Goal: Information Seeking & Learning: Learn about a topic

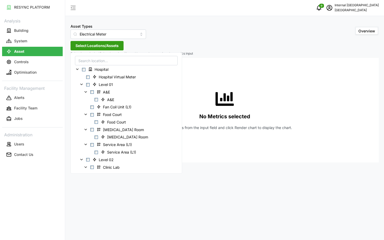
scroll to position [81, 0]
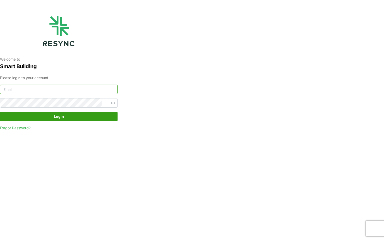
type input "nhs_internal@resynctech.com"
click at [77, 116] on span "Login" at bounding box center [59, 116] width 108 height 9
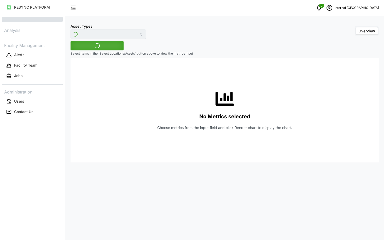
type input "Electrical Meter"
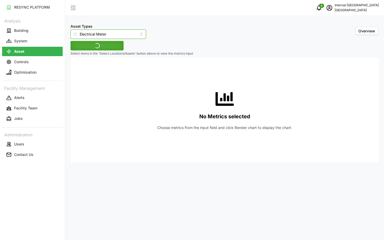
click at [99, 37] on input "Electrical Meter" at bounding box center [109, 34] width 76 height 9
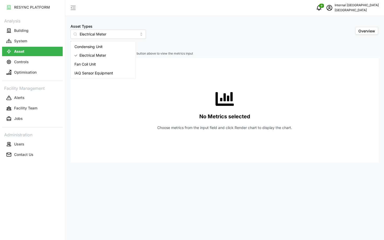
click at [162, 90] on div "No Metrics selected Choose metrics from the input field and click Render chart …" at bounding box center [225, 110] width 300 height 105
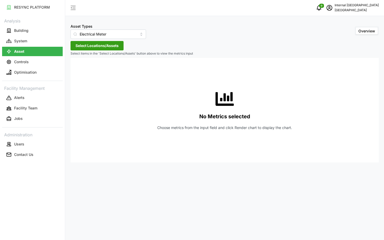
click at [108, 47] on span "Select Locations/Assets" at bounding box center [97, 45] width 43 height 9
click at [78, 68] on icon at bounding box center [77, 69] width 4 height 4
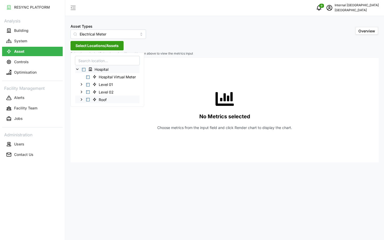
click at [83, 99] on icon at bounding box center [81, 99] width 4 height 4
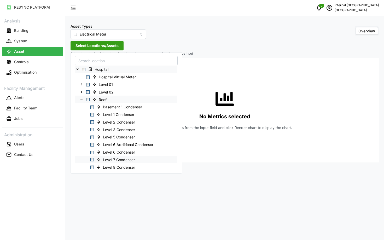
scroll to position [21, 0]
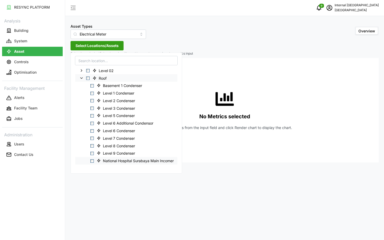
click at [94, 161] on span "Select National Hospital Surabaya Main Incomer" at bounding box center [91, 160] width 3 height 3
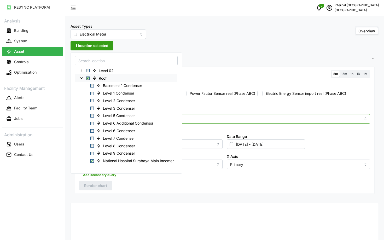
click at [242, 117] on input "Metric" at bounding box center [224, 119] width 273 height 6
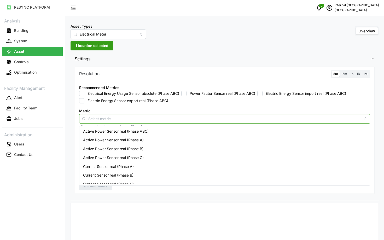
click at [240, 128] on div "Active Power Sensor real (Phase ABC)" at bounding box center [224, 131] width 288 height 9
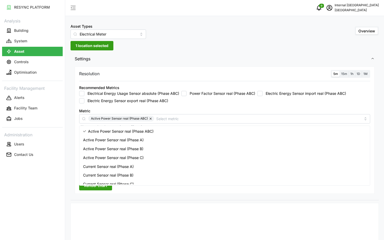
click at [302, 105] on div "Recommended Metrics Electrical Energy Usage Sensor absolute (Phase ABC) Power F…" at bounding box center [224, 93] width 295 height 23
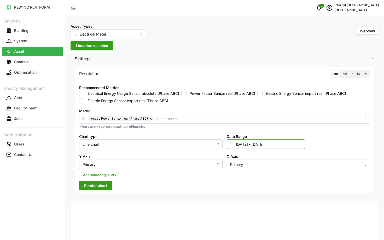
click at [284, 144] on input "07 Apr 2024 - 08 Apr 2024" at bounding box center [266, 144] width 78 height 9
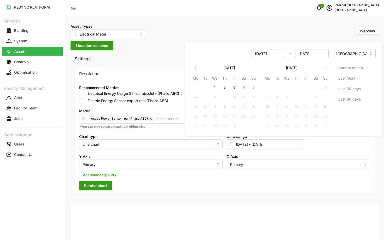
click at [197, 66] on icon "button" at bounding box center [195, 68] width 4 height 4
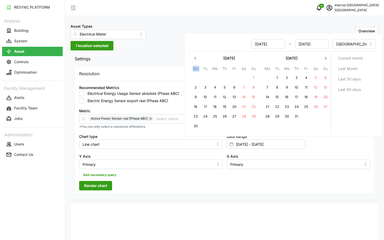
click at [197, 66] on th "Mo" at bounding box center [196, 70] width 10 height 8
click at [196, 61] on button "button" at bounding box center [195, 58] width 9 height 9
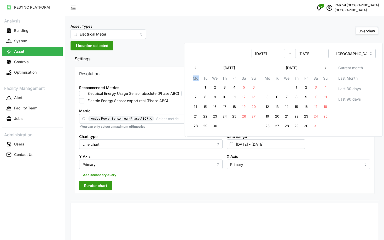
click at [196, 70] on button "button" at bounding box center [195, 67] width 9 height 9
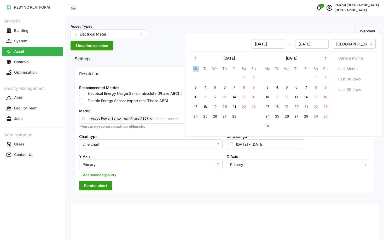
click at [195, 60] on icon "button" at bounding box center [195, 58] width 4 height 4
click at [288, 78] on button "1" at bounding box center [286, 77] width 9 height 9
type input "08 Apr 2024 - 01 Jan 2025"
type input "08 Apr 2024"
type input "01 Jan 2025"
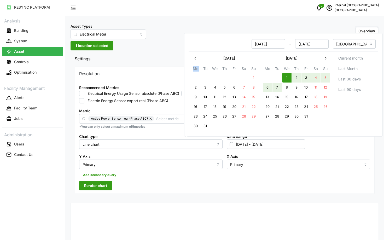
click at [279, 86] on button "7" at bounding box center [277, 87] width 9 height 9
type input "01 Jan 2025 - 07 Jan 2025"
type input "01 Jan 2025"
type input "07 Jan 2025"
click at [326, 141] on div "Date Range 01 Jan 2025 - 07 Jan 2025" at bounding box center [299, 141] width 148 height 20
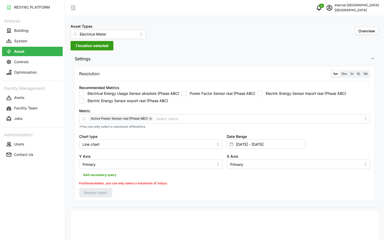
click at [356, 74] on label "1D" at bounding box center [358, 74] width 7 height 6
click at [355, 71] on input "1D" at bounding box center [355, 71] width 0 height 0
click at [353, 74] on span "1h" at bounding box center [351, 74] width 3 height 4
click at [349, 71] on input "1h" at bounding box center [349, 71] width 0 height 0
click at [101, 186] on span "Render chart" at bounding box center [95, 185] width 23 height 9
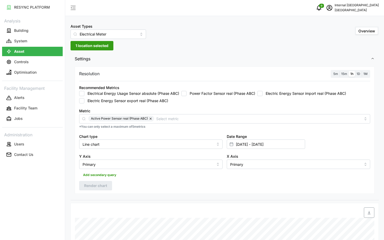
click at [290, 149] on div "Date Range 01 Jan 2025 - 07 Jan 2025" at bounding box center [299, 141] width 148 height 20
click at [288, 146] on input "01 Jan 2025 - 07 Jan 2025" at bounding box center [266, 144] width 78 height 9
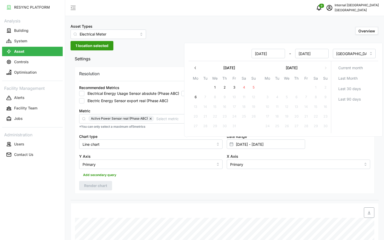
click at [194, 71] on button "button" at bounding box center [195, 67] width 9 height 9
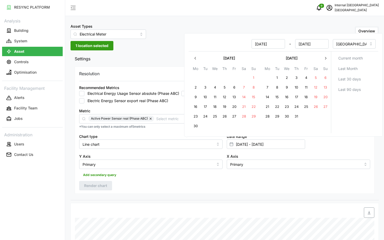
click at [195, 58] on icon "button" at bounding box center [195, 58] width 4 height 4
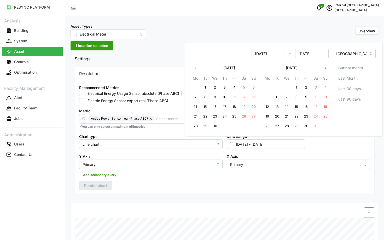
click at [193, 69] on button "button" at bounding box center [195, 67] width 9 height 9
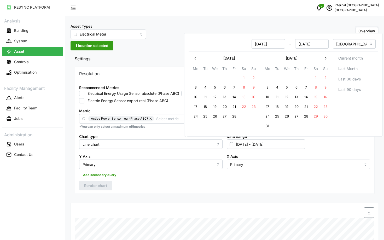
click at [246, 78] on button "1" at bounding box center [243, 77] width 9 height 9
type input "07 Jan 2025 - 01 Feb 2025"
type input "07 Jan 2025"
type input "01 Feb 2025"
click at [235, 88] on button "7" at bounding box center [234, 87] width 9 height 9
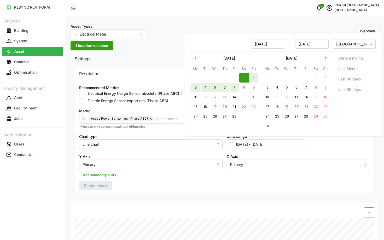
type input "01 Feb 2025 - 07 Feb 2025"
type input "01 Feb 2025"
type input "07 Feb 2025"
click at [198, 173] on div "Add secondary query" at bounding box center [224, 174] width 291 height 10
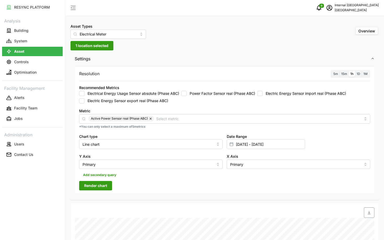
click at [96, 189] on span "Render chart" at bounding box center [95, 185] width 23 height 9
click at [294, 145] on input "01 Feb 2025 - 07 Feb 2025" at bounding box center [266, 144] width 78 height 9
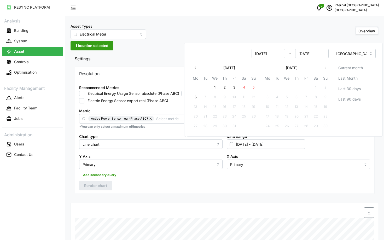
click at [195, 67] on icon "button" at bounding box center [194, 68] width 1 height 3
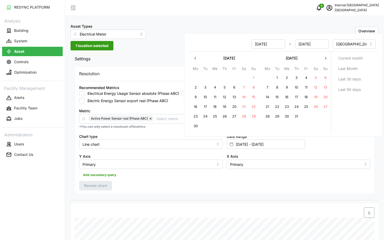
click at [195, 61] on button "button" at bounding box center [195, 58] width 9 height 9
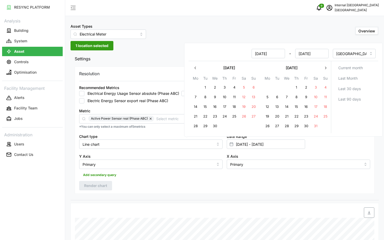
click at [197, 70] on button "button" at bounding box center [195, 67] width 9 height 9
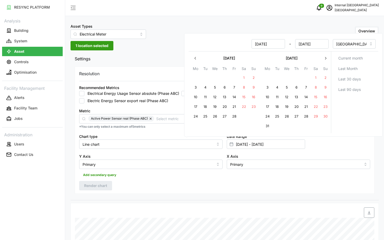
click at [196, 61] on button "button" at bounding box center [195, 58] width 9 height 9
click at [253, 80] on button "1" at bounding box center [253, 77] width 9 height 9
type input "01 Dec 2024 - 07 Feb 2025"
type input "01 Dec 2024"
click at [243, 87] on button "7" at bounding box center [243, 87] width 9 height 9
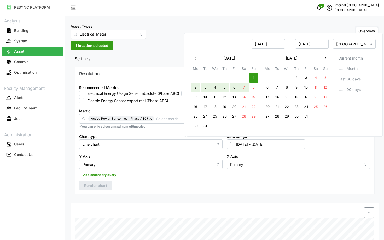
type input "01 Dec 2024 - 07 Dec 2024"
type input "07 Dec 2024"
click at [202, 178] on div "Add secondary query" at bounding box center [224, 174] width 291 height 10
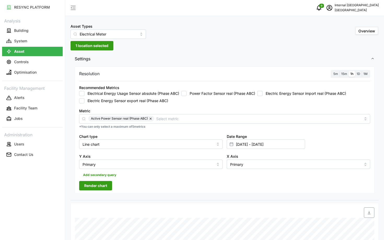
click at [106, 185] on span "Render chart" at bounding box center [95, 185] width 23 height 9
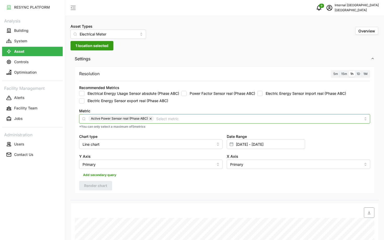
click at [180, 117] on input "Metric" at bounding box center [258, 119] width 205 height 6
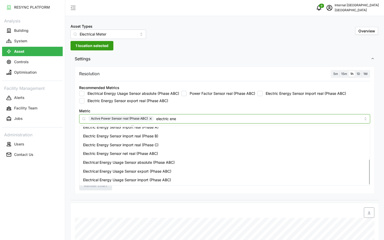
scroll to position [74, 0]
type input "electric energy sensor"
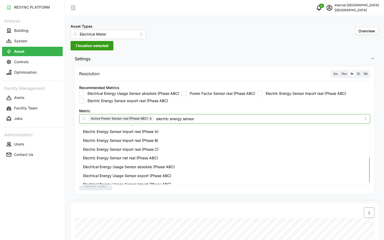
click at [164, 158] on div "Electric Energy Sensor net real (Phase ABC)" at bounding box center [224, 158] width 288 height 9
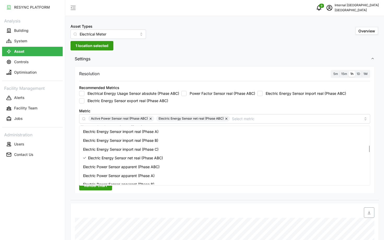
click at [150, 207] on div at bounding box center [123, 212] width 101 height 15
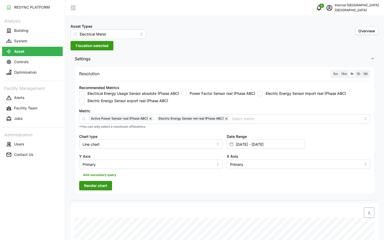
click at [103, 186] on span "Render chart" at bounding box center [95, 185] width 23 height 9
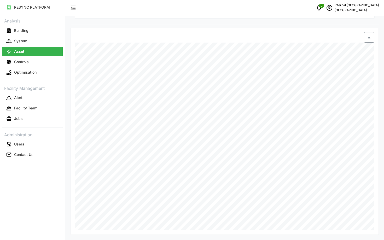
scroll to position [0, 0]
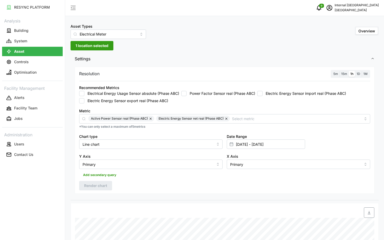
click at [151, 119] on button "button" at bounding box center [151, 119] width 6 height 6
click at [108, 182] on button "Render chart" at bounding box center [95, 185] width 33 height 9
click at [285, 140] on input "01 Dec 2024 - 07 Dec 2024" at bounding box center [266, 144] width 78 height 9
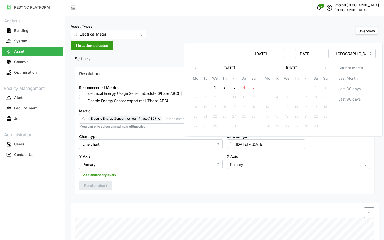
click at [199, 68] on button "button" at bounding box center [195, 67] width 9 height 9
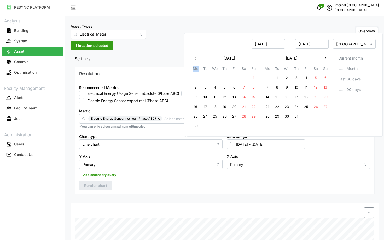
click at [199, 68] on th "Mo" at bounding box center [196, 70] width 10 height 8
click at [196, 62] on button "button" at bounding box center [195, 58] width 9 height 9
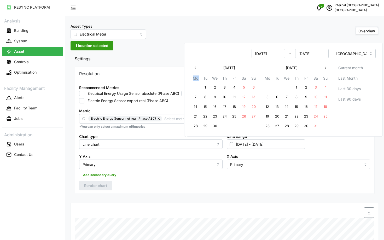
click at [197, 67] on icon "button" at bounding box center [195, 68] width 4 height 4
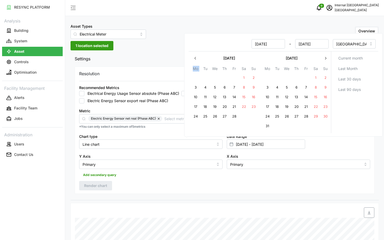
click at [196, 60] on icon "button" at bounding box center [195, 58] width 4 height 4
click at [283, 79] on button "1" at bounding box center [286, 77] width 9 height 9
type input "07 Dec 2024 - 01 Jan 2025"
type input "07 Dec 2024"
type input "01 Jan 2025"
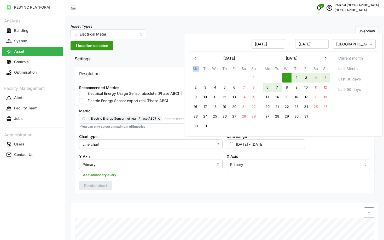
click at [281, 89] on button "7" at bounding box center [277, 87] width 9 height 9
type input "01 Jan 2025 - 07 Jan 2025"
type input "01 Jan 2025"
type input "07 Jan 2025"
click at [232, 185] on div "Resolution 5m 15m 1h 1D 1M Recommended Metrics Electrical Energy Usage Sensor a…" at bounding box center [225, 131] width 300 height 128
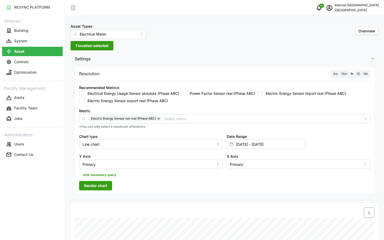
click at [97, 183] on span "Render chart" at bounding box center [95, 185] width 23 height 9
click at [272, 142] on input "01 Jan 2025 - 07 Jan 2025" at bounding box center [266, 144] width 78 height 9
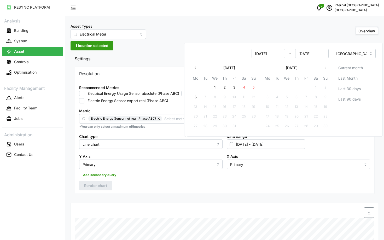
click at [195, 70] on icon "button" at bounding box center [195, 68] width 4 height 4
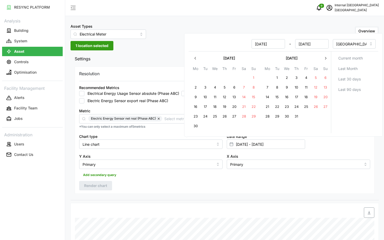
click at [195, 61] on button "button" at bounding box center [195, 58] width 9 height 9
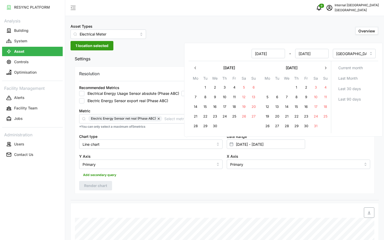
click at [196, 66] on icon "button" at bounding box center [195, 68] width 4 height 4
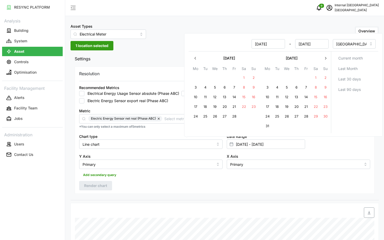
click at [246, 77] on button "1" at bounding box center [243, 77] width 9 height 9
type input "07 Jan 2025 - 01 Feb 2025"
type input "07 Jan 2025"
type input "01 Feb 2025"
click at [238, 87] on button "7" at bounding box center [234, 87] width 9 height 9
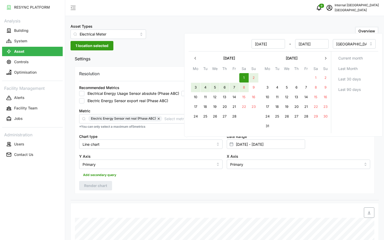
type input "01 Feb 2025 - 07 Feb 2025"
type input "01 Feb 2025"
type input "07 Feb 2025"
click at [181, 200] on div "Resolution 5m 15m 1h 1D 1M Recommended Metrics Electrical Energy Usage Sensor a…" at bounding box center [225, 132] width 308 height 135
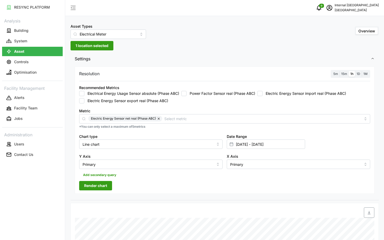
click at [113, 188] on div "Resolution 5m 15m 1h 1D 1M Recommended Metrics Electrical Energy Usage Sensor a…" at bounding box center [225, 131] width 300 height 128
click at [108, 188] on button "Render chart" at bounding box center [95, 185] width 33 height 9
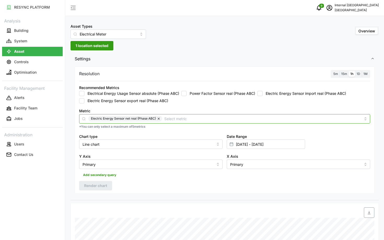
click at [223, 117] on input "Metric" at bounding box center [262, 119] width 197 height 6
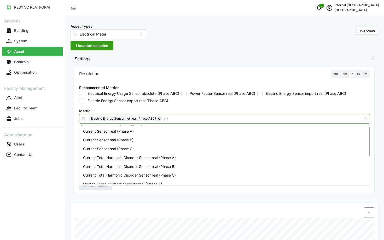
type input "u"
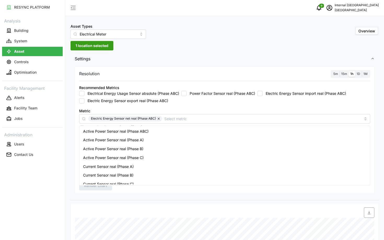
click at [72, 78] on div "Resolution 5m 15m 1h 1D 1M Recommended Metrics Electrical Energy Usage Sensor a…" at bounding box center [225, 132] width 308 height 135
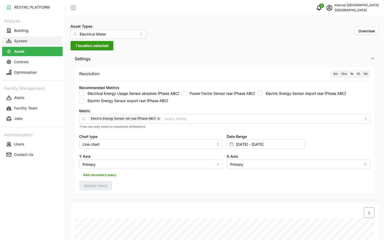
click at [29, 38] on button "System" at bounding box center [32, 40] width 61 height 9
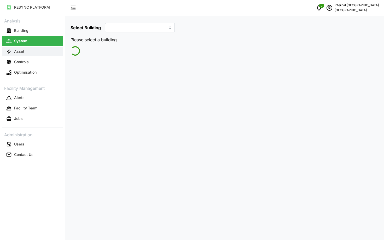
click at [37, 48] on button "Asset" at bounding box center [32, 51] width 61 height 9
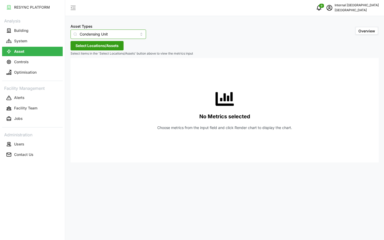
click at [88, 37] on input "Condensing Unit" at bounding box center [109, 34] width 76 height 9
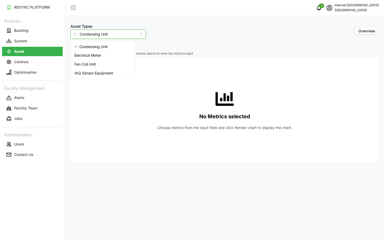
click at [95, 59] on div "Electrical Meter" at bounding box center [103, 55] width 63 height 9
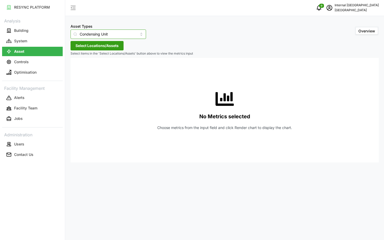
type input "Electrical Meter"
click at [90, 46] on span "Select Locations/Assets" at bounding box center [97, 45] width 43 height 9
click at [76, 70] on icon at bounding box center [77, 69] width 4 height 4
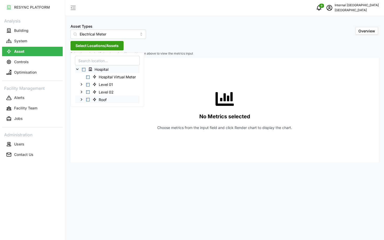
click at [89, 101] on span "Select Roof" at bounding box center [87, 99] width 3 height 3
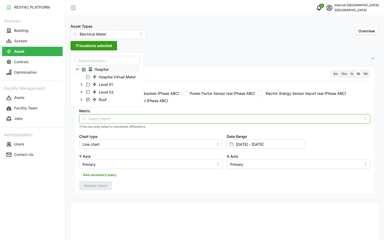
click at [141, 117] on input "Metric" at bounding box center [224, 119] width 273 height 6
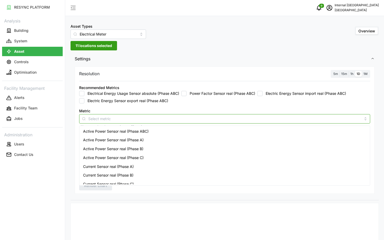
click at [146, 132] on span "Active Power Sensor real (Phase ABC)" at bounding box center [116, 132] width 66 height 6
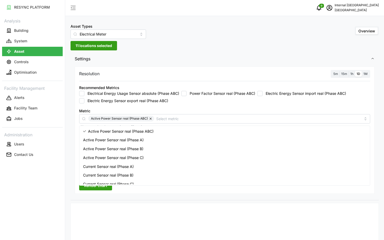
click at [336, 75] on span "5m" at bounding box center [335, 74] width 5 height 4
click at [332, 71] on input "5m" at bounding box center [332, 71] width 0 height 0
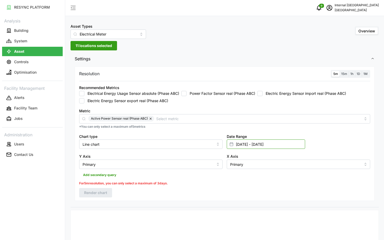
click at [291, 143] on input "01 Feb 2025 - 07 Feb 2025" at bounding box center [266, 144] width 78 height 9
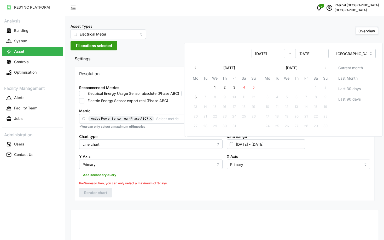
click at [194, 69] on icon "button" at bounding box center [195, 68] width 4 height 4
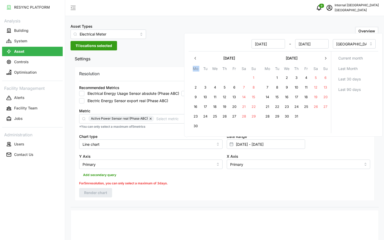
click at [194, 69] on th "Mo" at bounding box center [196, 70] width 10 height 8
click at [196, 63] on button "button" at bounding box center [195, 58] width 9 height 9
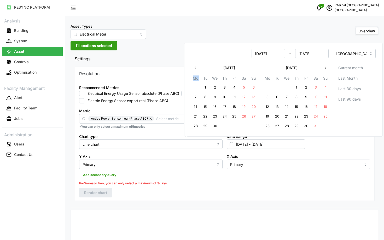
click at [196, 70] on icon "button" at bounding box center [195, 68] width 4 height 4
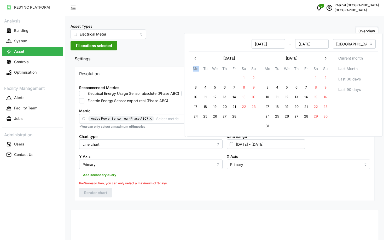
click at [194, 60] on icon "button" at bounding box center [195, 58] width 4 height 4
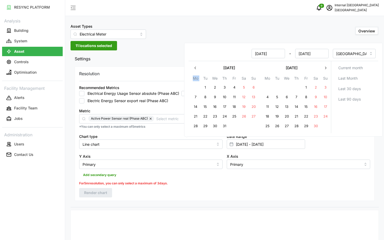
click at [203, 87] on button "1" at bounding box center [205, 87] width 9 height 9
type input "01 Oct 2024 - 07 Feb 2025"
type input "01 Oct 2024"
click at [223, 90] on button "3" at bounding box center [224, 87] width 9 height 9
type input "01 Oct 2024 - 03 Oct 2024"
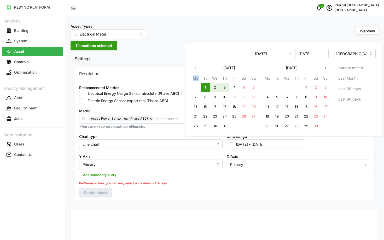
type input "03 Oct 2024"
click at [182, 165] on input "Primary" at bounding box center [150, 164] width 143 height 9
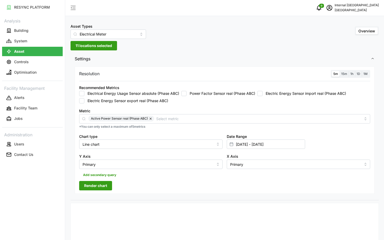
click at [193, 181] on div "Resolution 5m 15m 1h 1D 1M Recommended Metrics Electrical Energy Usage Sensor a…" at bounding box center [225, 131] width 300 height 128
click at [350, 75] on label "1h" at bounding box center [352, 74] width 6 height 6
click at [349, 71] on input "1h" at bounding box center [349, 71] width 0 height 0
click at [108, 184] on button "Render chart" at bounding box center [95, 185] width 33 height 9
click at [266, 143] on input "01 Oct 2024 - 03 Oct 2024" at bounding box center [266, 144] width 78 height 9
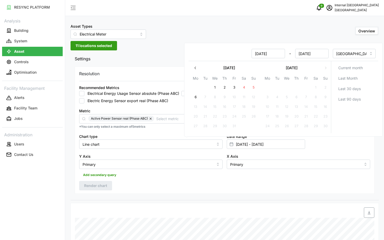
click at [196, 67] on icon "button" at bounding box center [195, 68] width 4 height 4
click at [192, 66] on button "button" at bounding box center [195, 67] width 9 height 9
click at [192, 75] on th "Mo" at bounding box center [196, 79] width 10 height 8
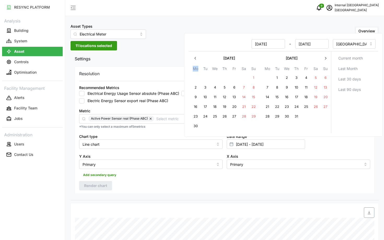
click at [194, 59] on icon "button" at bounding box center [195, 58] width 4 height 4
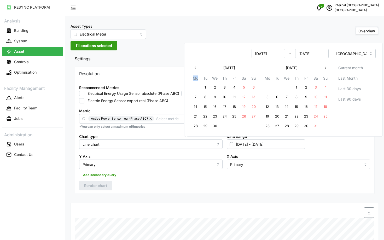
click at [195, 67] on icon "button" at bounding box center [195, 68] width 4 height 4
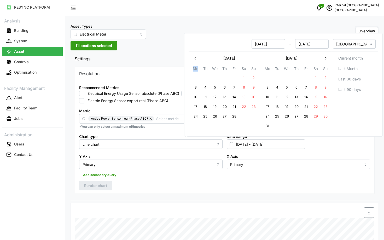
click at [193, 57] on icon "button" at bounding box center [195, 58] width 4 height 4
click at [326, 59] on icon "button" at bounding box center [325, 58] width 1 height 3
click at [327, 59] on icon "button" at bounding box center [326, 58] width 4 height 4
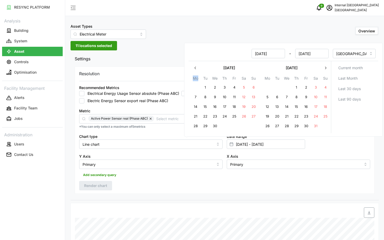
click at [215, 125] on button "30" at bounding box center [214, 126] width 9 height 9
type input "03 Oct 2024 - 30 Apr 2025"
type input "03 Oct 2024"
type input "30 Apr 2025"
click at [223, 118] on button "24" at bounding box center [224, 116] width 9 height 9
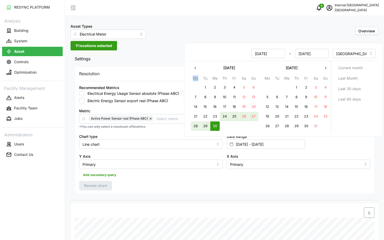
type input "24 Apr 2025 - 30 Apr 2025"
click at [279, 51] on input "24 Apr 2025" at bounding box center [268, 53] width 33 height 9
click at [280, 53] on input "24 Apr 2025" at bounding box center [268, 53] width 33 height 9
type input "24 Apr 2024"
type input "24 Apr 2024 - 30 Apr 2025"
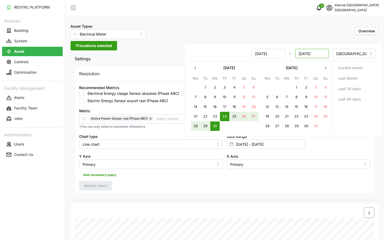
click at [320, 54] on input "30 Apr 2025" at bounding box center [311, 53] width 33 height 9
type input "30 Apr 2024"
click at [339, 149] on div "Date Range 24 Apr 2024 - 30 Apr 2024" at bounding box center [299, 141] width 148 height 20
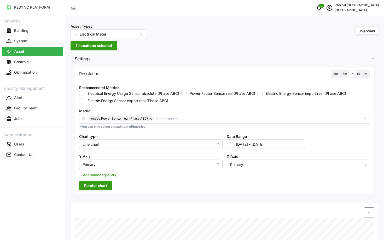
click at [95, 189] on span "Render chart" at bounding box center [95, 185] width 23 height 9
click at [270, 146] on input "24 Apr 2024 - 30 Apr 2024" at bounding box center [266, 144] width 78 height 9
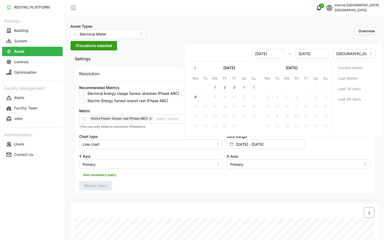
click at [192, 67] on button "button" at bounding box center [195, 67] width 9 height 9
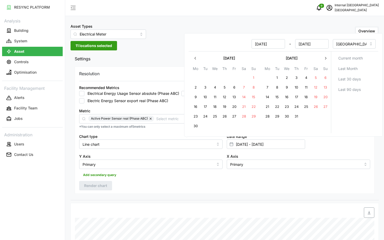
click at [278, 78] on button "1" at bounding box center [277, 77] width 9 height 9
type input "30 Apr 2024 - 01 Jul 2025"
type input "30 Apr 2024"
type input "[DATE]"
click at [269, 87] on button "7" at bounding box center [267, 87] width 9 height 9
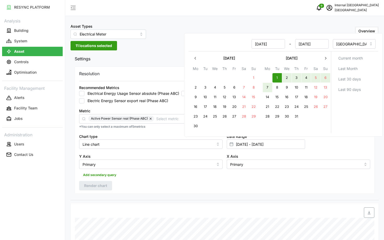
type input "[DATE] - [DATE]"
type input "[DATE]"
click at [268, 183] on div "Resolution 5m 15m 1h 1D 1M Recommended Metrics Electrical Energy Usage Sensor a…" at bounding box center [225, 131] width 300 height 128
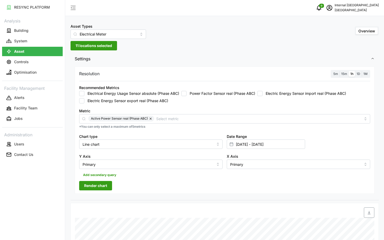
click at [89, 183] on span "Render chart" at bounding box center [95, 185] width 23 height 9
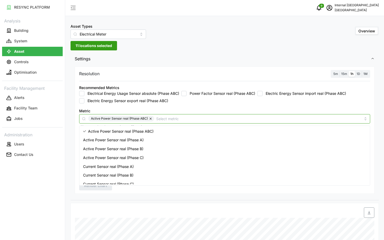
click at [216, 116] on input "Metric" at bounding box center [258, 119] width 205 height 6
type input "electric net"
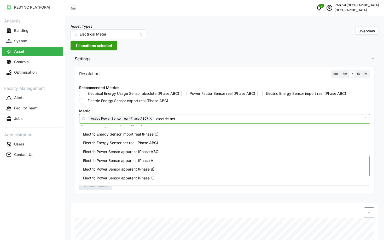
click at [183, 143] on div "Electric Energy Sensor net real (Phase ABC)" at bounding box center [224, 143] width 288 height 9
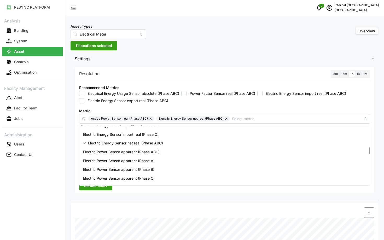
click at [134, 199] on div "Resolution 5m 15m 1h 1D 1M Recommended Metrics Electrical Energy Usage Sensor a…" at bounding box center [225, 132] width 308 height 135
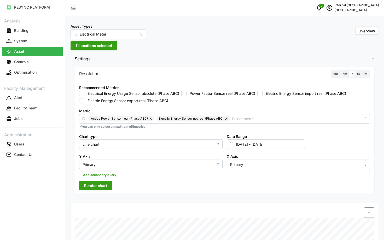
click at [151, 118] on button "button" at bounding box center [151, 119] width 6 height 6
click at [90, 182] on span "Render chart" at bounding box center [95, 185] width 23 height 9
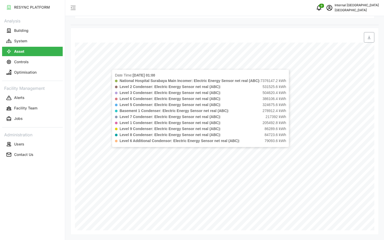
scroll to position [0, 0]
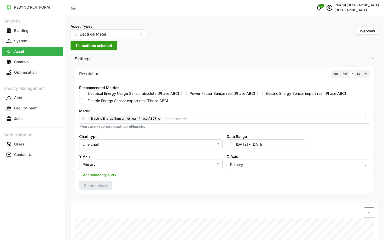
click at [82, 50] on span "11 locations selected" at bounding box center [94, 45] width 37 height 9
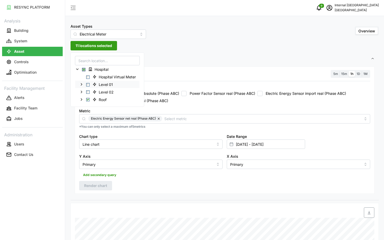
click at [88, 83] on span "Select Level 01" at bounding box center [87, 84] width 3 height 3
click at [88, 93] on span "Select Level 02" at bounding box center [87, 91] width 3 height 3
click at [91, 189] on span "Render chart" at bounding box center [95, 185] width 23 height 9
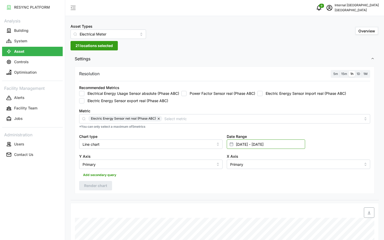
click at [274, 144] on input "[DATE] - [DATE]" at bounding box center [266, 144] width 78 height 9
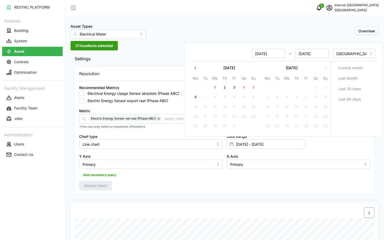
click at [199, 69] on button "button" at bounding box center [195, 67] width 9 height 9
click at [199, 75] on th "Mo" at bounding box center [196, 79] width 10 height 8
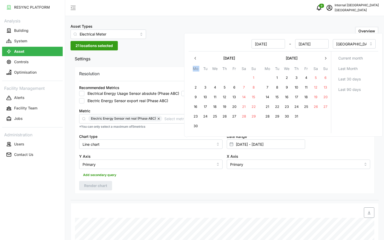
click at [195, 59] on icon "button" at bounding box center [195, 58] width 4 height 4
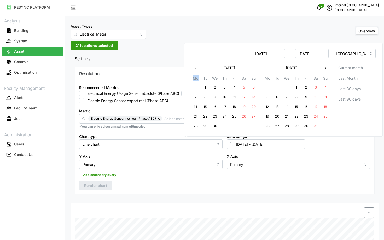
click at [192, 70] on button "button" at bounding box center [195, 67] width 9 height 9
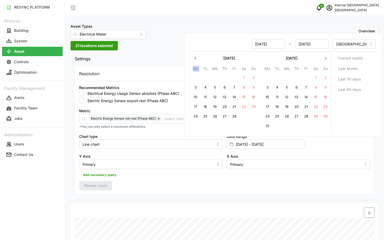
click at [197, 60] on button "button" at bounding box center [195, 58] width 9 height 9
click at [255, 79] on button "1" at bounding box center [253, 77] width 9 height 9
type input "01 Dec 2024 - 07 Jul 2025"
type input "01 Dec 2024"
click at [242, 86] on button "7" at bounding box center [243, 87] width 9 height 9
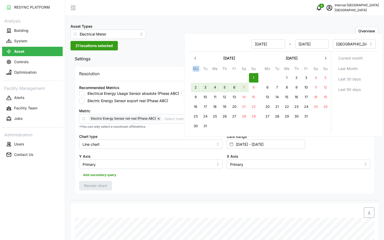
type input "01 Dec 2024 - 07 Dec 2024"
type input "07 Dec 2024"
click at [156, 183] on div "Resolution 5m 15m 1h 1D 1M Recommended Metrics Electrical Energy Usage Sensor a…" at bounding box center [225, 131] width 300 height 128
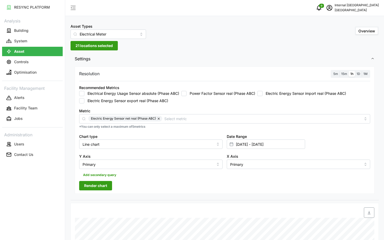
click at [101, 188] on span "Render chart" at bounding box center [95, 185] width 23 height 9
click at [270, 146] on input "01 Dec 2024 - 07 Dec 2024" at bounding box center [266, 144] width 78 height 9
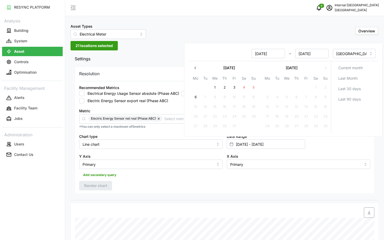
click at [195, 71] on button "button" at bounding box center [195, 67] width 9 height 9
click at [195, 68] on icon "button" at bounding box center [195, 68] width 4 height 4
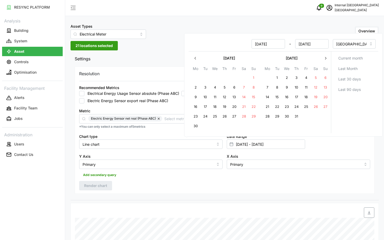
click at [195, 64] on div "June 2025 Mo Tu We Th Fr Sa Su 26 27 28 29 30 31 1 2 3 4 5 6 7 8 9 10 11 12 13 …" at bounding box center [225, 93] width 68 height 78
click at [195, 58] on icon "button" at bounding box center [195, 58] width 4 height 4
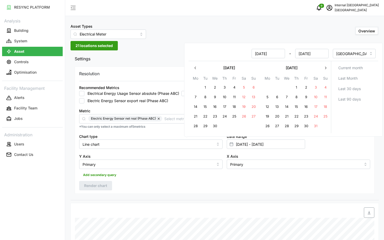
click at [194, 68] on icon "button" at bounding box center [195, 68] width 4 height 4
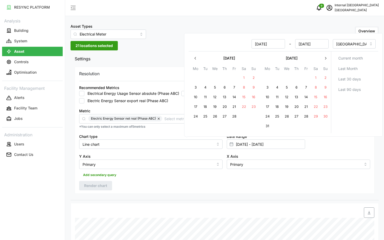
click at [242, 79] on button "1" at bounding box center [243, 77] width 9 height 9
type input "07 Dec 2024 - 01 Feb 2025"
type input "07 Dec 2024"
type input "01 Feb 2025"
click at [234, 88] on button "7" at bounding box center [234, 87] width 9 height 9
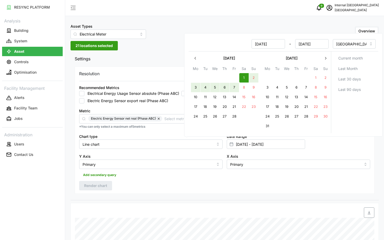
type input "01 Feb 2025 - 07 Feb 2025"
type input "01 Feb 2025"
type input "07 Feb 2025"
click at [154, 180] on div "Resolution 5m 15m 1h 1D 1M Recommended Metrics Electrical Energy Usage Sensor a…" at bounding box center [225, 131] width 300 height 128
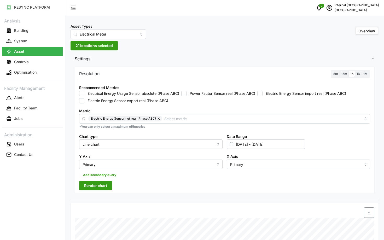
click at [101, 185] on span "Render chart" at bounding box center [95, 185] width 23 height 9
click at [86, 50] on button "21 locations selected" at bounding box center [94, 45] width 47 height 9
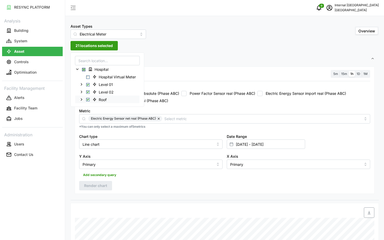
click at [87, 100] on span "Select Roof" at bounding box center [87, 99] width 3 height 3
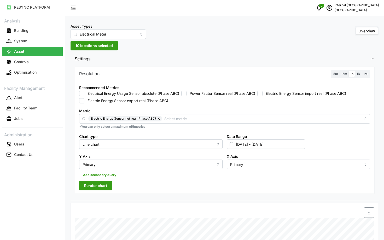
click at [94, 189] on span "Render chart" at bounding box center [95, 185] width 23 height 9
click at [255, 145] on input "01 Feb 2025 - 07 Feb 2025" at bounding box center [266, 144] width 78 height 9
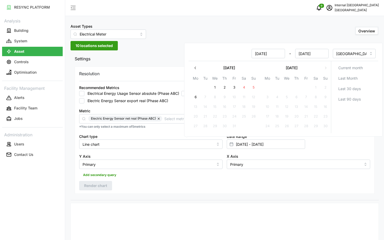
click at [194, 68] on icon "button" at bounding box center [195, 68] width 4 height 4
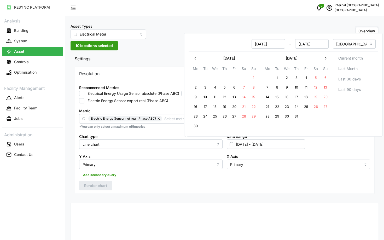
click at [193, 60] on button "button" at bounding box center [195, 58] width 9 height 9
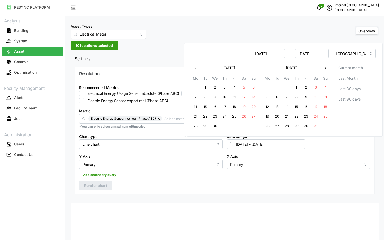
click at [195, 65] on button "button" at bounding box center [195, 67] width 9 height 9
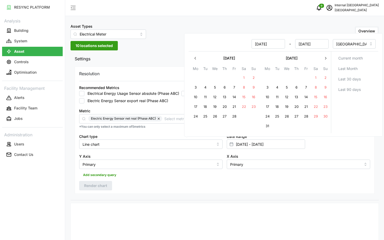
click at [195, 59] on icon "button" at bounding box center [195, 58] width 4 height 4
click at [288, 78] on button "1" at bounding box center [286, 77] width 9 height 9
type input "01 Jan 2025 - 07 Feb 2025"
type input "01 Jan 2025"
click at [279, 89] on button "7" at bounding box center [277, 87] width 9 height 9
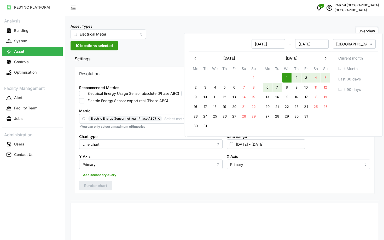
type input "01 Jan 2025 - 07 Jan 2025"
type input "07 Jan 2025"
click at [239, 191] on div "Resolution 5m 15m 1h 1D 1M Recommended Metrics Electrical Energy Usage Sensor a…" at bounding box center [225, 131] width 300 height 128
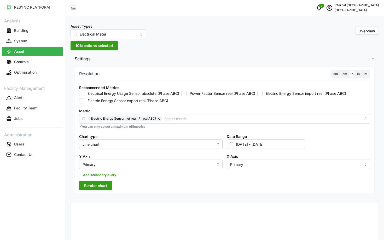
click at [91, 185] on span "Render chart" at bounding box center [95, 185] width 23 height 9
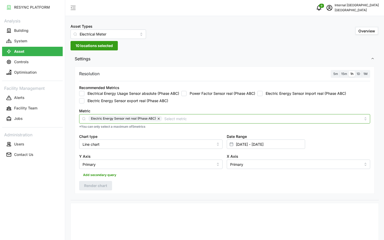
click at [182, 114] on div "Electric Energy Sensor net real (Phase ABC)" at bounding box center [224, 118] width 291 height 9
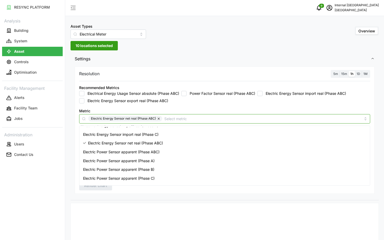
click at [159, 120] on button "button" at bounding box center [159, 119] width 6 height 6
type input "n"
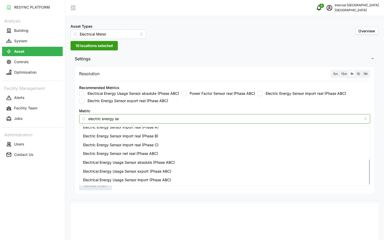
type input "electric energy sen"
click at [140, 155] on span "Electric Energy Sensor net real (Phase ABC)" at bounding box center [120, 154] width 75 height 6
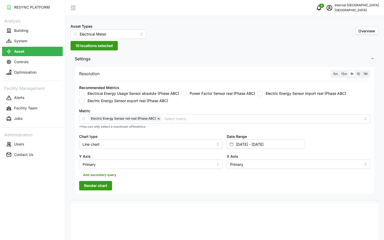
click at [97, 188] on span "Render chart" at bounding box center [95, 185] width 23 height 9
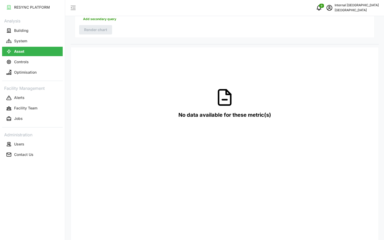
scroll to position [0, 0]
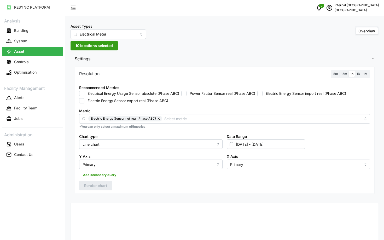
click at [336, 74] on span "5m" at bounding box center [335, 74] width 5 height 4
click at [332, 71] on input "5m" at bounding box center [332, 71] width 0 height 0
click at [351, 74] on span "1h" at bounding box center [351, 74] width 3 height 4
click at [349, 71] on input "1h" at bounding box center [349, 71] width 0 height 0
click at [105, 186] on span "Render chart" at bounding box center [95, 185] width 23 height 9
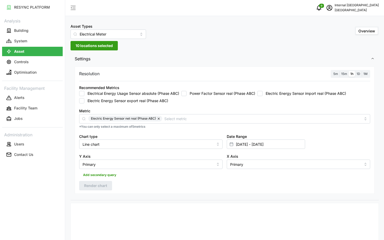
click at [99, 89] on div "Recommended Metrics" at bounding box center [99, 88] width 40 height 6
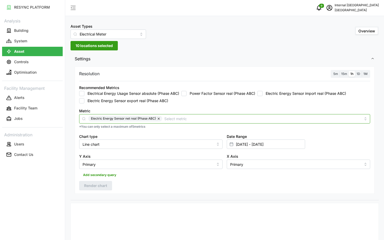
click at [173, 120] on input "Metric" at bounding box center [262, 119] width 197 height 6
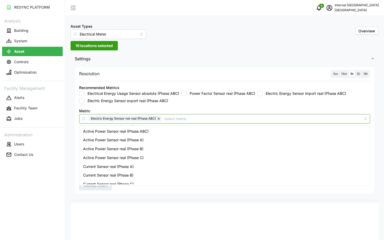
click at [133, 131] on span "Active Power Sensor real (Phase ABC)" at bounding box center [116, 132] width 66 height 6
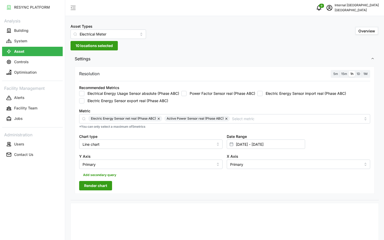
click at [90, 189] on span "Render chart" at bounding box center [95, 185] width 23 height 9
click at [262, 141] on input "01 Jan 2025 - 07 Jan 2025" at bounding box center [266, 144] width 78 height 9
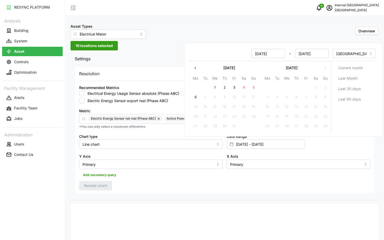
click at [193, 70] on button "button" at bounding box center [195, 67] width 9 height 9
click at [193, 70] on icon "button" at bounding box center [195, 68] width 4 height 4
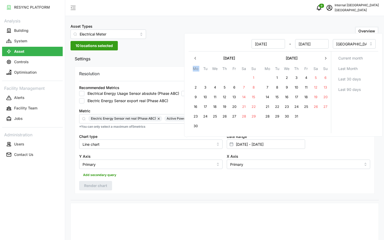
click at [193, 70] on th "Mo" at bounding box center [196, 70] width 10 height 8
click at [259, 44] on input "01 Jan 2025" at bounding box center [268, 43] width 33 height 9
type input "07 Jan 2025"
type input "07 Jan 2025 - 07 Jan 2025"
click at [303, 44] on input "07 Jan 2025" at bounding box center [311, 43] width 33 height 9
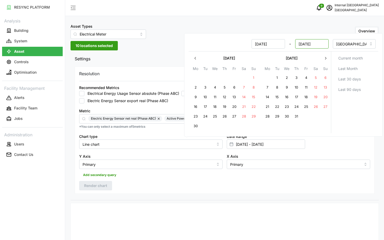
type input "13 Jan 2025"
type input "07 Jan 2025 - 13 Jan 2025"
click at [165, 188] on div "Resolution 5m 15m 1h 1D 1M Recommended Metrics Electrical Energy Usage Sensor a…" at bounding box center [225, 131] width 300 height 128
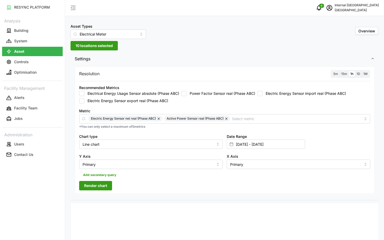
click at [107, 188] on span "Render chart" at bounding box center [95, 185] width 23 height 9
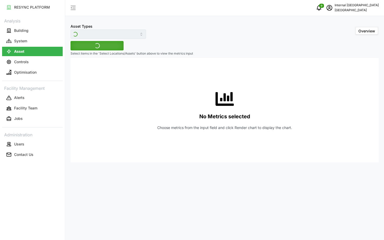
type input "Electrical Meter"
click at [111, 47] on span "Select Locations/Assets" at bounding box center [97, 45] width 43 height 9
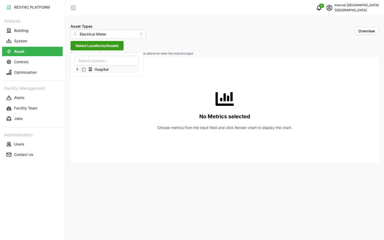
click at [77, 68] on icon at bounding box center [77, 69] width 4 height 4
click at [87, 86] on span "Select Level 01" at bounding box center [87, 84] width 3 height 3
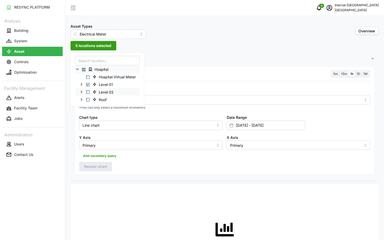
click at [88, 93] on span "Select Level 02" at bounding box center [87, 91] width 3 height 3
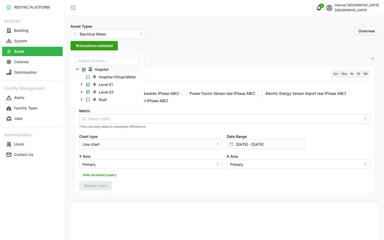
click at [175, 102] on div "Electrical Energy Usage Sensor absolute (Phase ABC) Power Factor Sensor real (P…" at bounding box center [224, 97] width 291 height 13
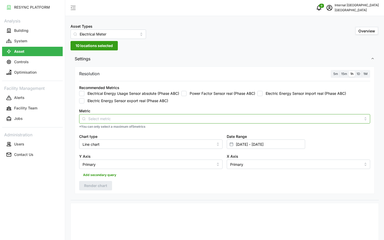
click at [128, 122] on div at bounding box center [224, 118] width 291 height 9
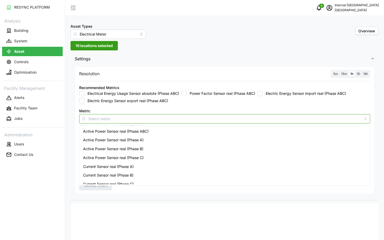
click at [119, 129] on span "Active Power Sensor real (Phase ABC)" at bounding box center [116, 132] width 66 height 6
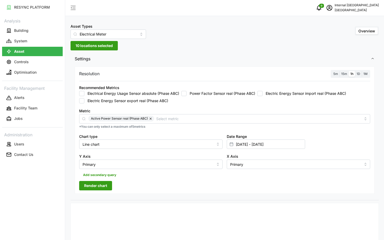
click at [90, 189] on span "Render chart" at bounding box center [95, 185] width 23 height 9
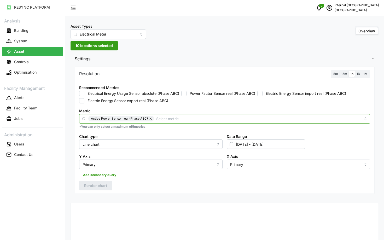
click at [175, 122] on div "Active Power Sensor real (Phase ABC)" at bounding box center [224, 118] width 291 height 9
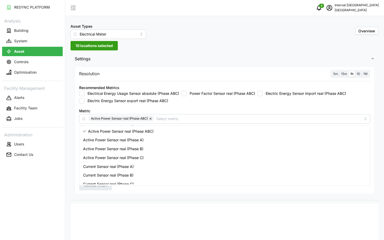
click at [54, 188] on div "RESYNC PLATFORM Analysis Building System Asset Controls Optimisation Facility M…" at bounding box center [32, 120] width 65 height 240
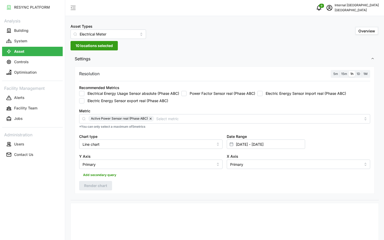
click at [333, 71] on label "5m" at bounding box center [336, 74] width 8 height 6
click at [332, 71] on input "5m" at bounding box center [332, 71] width 0 height 0
click at [350, 73] on span "1h" at bounding box center [351, 74] width 3 height 4
click at [349, 71] on input "1h" at bounding box center [349, 71] width 0 height 0
click at [102, 189] on span "Render chart" at bounding box center [95, 185] width 23 height 9
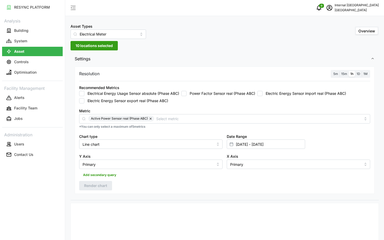
click at [337, 72] on span "5m" at bounding box center [335, 74] width 5 height 4
click at [332, 71] on input "5m" at bounding box center [332, 71] width 0 height 0
click at [350, 75] on span "1h" at bounding box center [351, 74] width 3 height 4
click at [349, 71] on input "1h" at bounding box center [349, 71] width 0 height 0
click at [91, 189] on span "Render chart" at bounding box center [95, 185] width 23 height 9
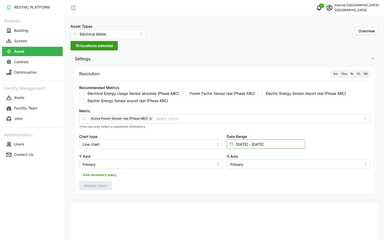
click at [239, 142] on input "07 Jan 2025 - 13 Jan 2025" at bounding box center [266, 144] width 78 height 9
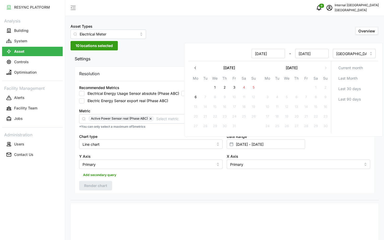
click at [258, 53] on input "07 Jan 2025" at bounding box center [268, 53] width 33 height 9
type input "01 Jan 2025"
type input "01 Jan 2025 - 13 Jan 2025"
click at [302, 53] on input "13 Jan 2025" at bounding box center [311, 53] width 33 height 9
type input "07 Jan 2025"
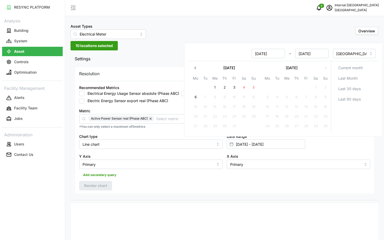
type input "01 Jan 2025 - 07 Jan 2025"
click at [165, 189] on div "Resolution 5m 15m 1h 1D 1M Recommended Metrics Electrical Energy Usage Sensor a…" at bounding box center [225, 131] width 300 height 128
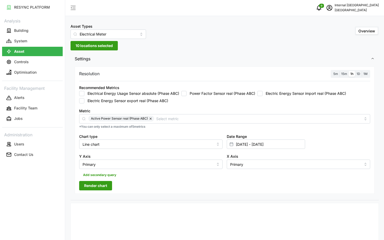
click at [90, 187] on span "Render chart" at bounding box center [95, 185] width 23 height 9
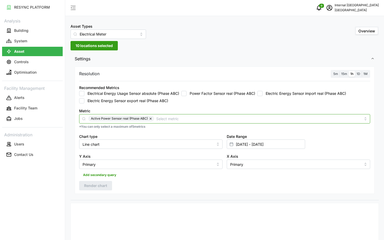
click at [154, 117] on div "Active Power Sensor real (Phase ABC)" at bounding box center [224, 119] width 273 height 6
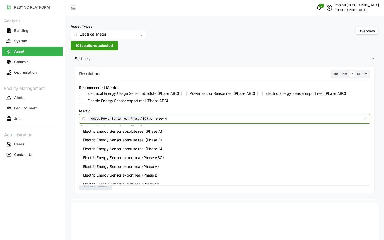
type input "electric"
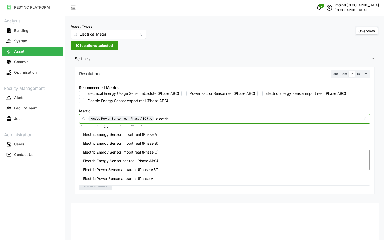
click at [151, 158] on span "Electric Energy Sensor net real (Phase ABC)" at bounding box center [120, 161] width 75 height 6
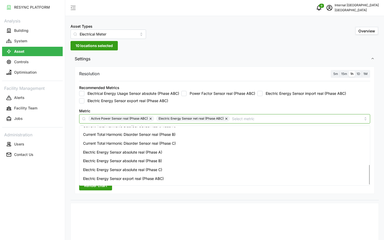
scroll to position [155, 0]
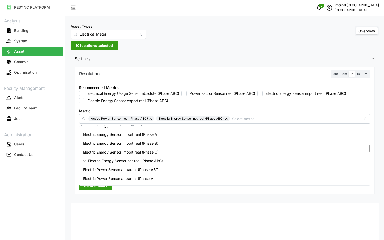
click at [91, 189] on span "Render chart" at bounding box center [95, 185] width 23 height 9
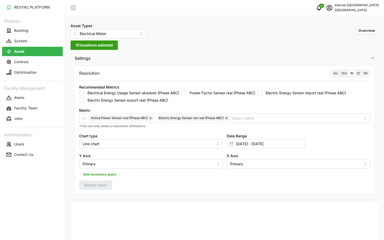
scroll to position [0, 0]
click at [266, 146] on input "01 Jan 2025 - 07 Jan 2025" at bounding box center [266, 144] width 78 height 9
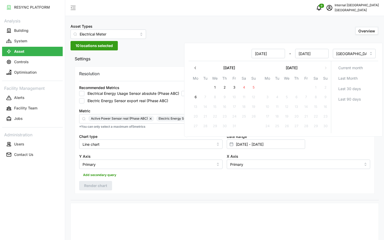
click at [258, 54] on input "01 Jan 2025" at bounding box center [268, 53] width 33 height 9
click at [149, 79] on div "Resolution 5m 15m 1h 1D 1M Recommended Metrics Electrical Energy Usage Sensor a…" at bounding box center [225, 131] width 300 height 128
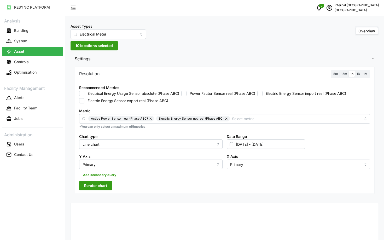
click at [249, 124] on div "Metric Active Power Sensor real (Phase ABC) Electric Energy Sensor net real (Ph…" at bounding box center [224, 119] width 295 height 26
click at [210, 93] on label "Power Factor Sensor real (Phase ABC)" at bounding box center [221, 93] width 69 height 5
click at [187, 93] on input "Power Factor Sensor real (Phase ABC)" at bounding box center [183, 93] width 5 height 5
checkbox input "true"
click at [110, 186] on button "Render chart" at bounding box center [95, 185] width 33 height 9
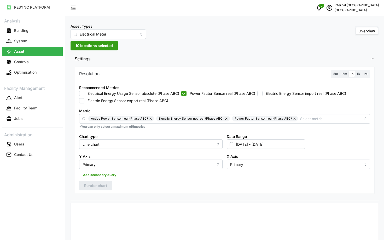
click at [335, 73] on span "5m" at bounding box center [335, 74] width 5 height 4
click at [332, 71] on input "5m" at bounding box center [332, 71] width 0 height 0
click at [349, 74] on label "1h" at bounding box center [352, 74] width 6 height 6
click at [349, 71] on input "1h" at bounding box center [349, 71] width 0 height 0
click at [108, 185] on button "Render chart" at bounding box center [95, 185] width 33 height 9
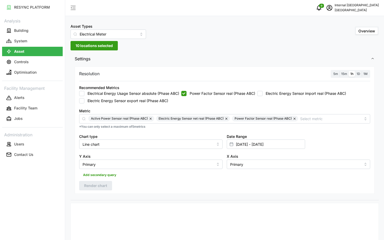
click at [118, 47] on button "10 locations selected" at bounding box center [94, 45] width 47 height 9
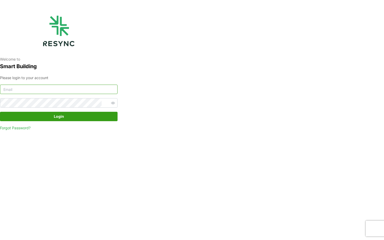
type input "[EMAIL_ADDRESS][DOMAIN_NAME]"
click at [54, 119] on span "Login" at bounding box center [59, 116] width 10 height 9
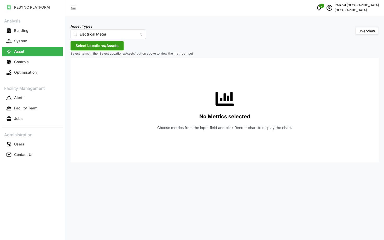
click at [94, 47] on span "Select Locations/Assets" at bounding box center [97, 45] width 43 height 9
click at [76, 70] on icon at bounding box center [77, 69] width 4 height 4
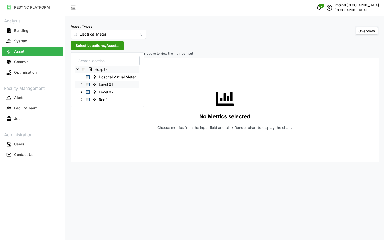
click at [89, 85] on span "Select Level 01" at bounding box center [87, 84] width 3 height 3
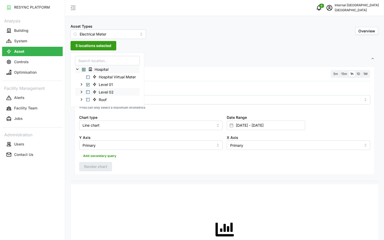
click at [89, 92] on span "Select Level 02" at bounding box center [87, 91] width 3 height 3
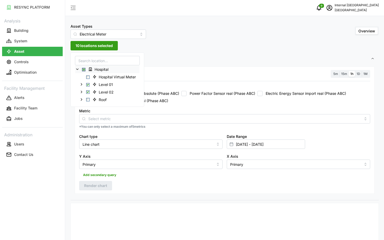
click at [292, 132] on div "Date Range 01 Jan 2025 - 07 Jan 2025" at bounding box center [299, 141] width 148 height 20
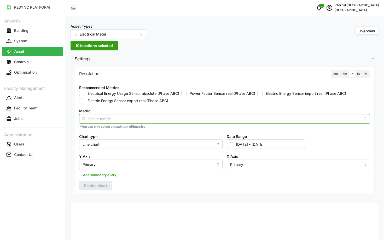
click at [282, 123] on div at bounding box center [224, 118] width 291 height 9
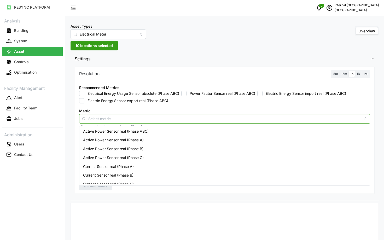
click at [272, 132] on div "Active Power Sensor real (Phase ABC)" at bounding box center [224, 131] width 288 height 9
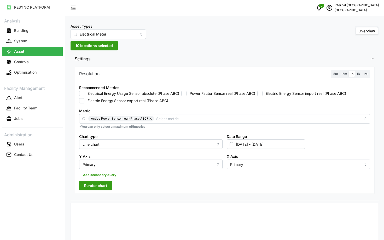
click at [86, 188] on span "Render chart" at bounding box center [95, 185] width 23 height 9
click at [276, 146] on input "01 Jan 2025 - 07 Jan 2025" at bounding box center [266, 144] width 78 height 9
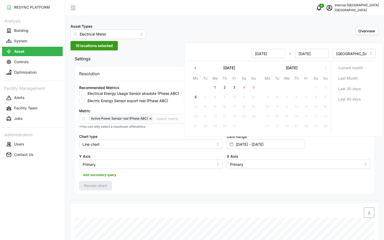
click at [262, 54] on input "01 Jan 2025" at bounding box center [268, 53] width 33 height 9
type input "01 Feb 2025"
type input "07 Jan 2025 - 01 Feb 2025"
type input "07 Jan 2025"
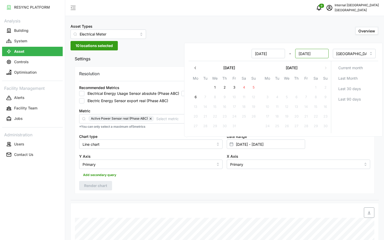
click at [308, 54] on input "01 Feb 2025" at bounding box center [311, 53] width 33 height 9
type input "07 Feb 2025"
click at [262, 55] on input "07 Jan 2025" at bounding box center [268, 53] width 33 height 9
type input "07 Jan 2025 - 07 Feb 2025"
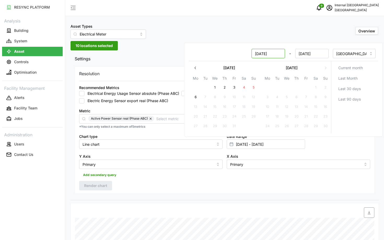
click at [262, 55] on input "07 Jan 2025" at bounding box center [268, 53] width 33 height 9
click at [259, 55] on input "07 Feb 2025" at bounding box center [268, 53] width 33 height 9
type input "01 Feb 2025"
click at [246, 173] on div "Add secondary query" at bounding box center [224, 174] width 291 height 10
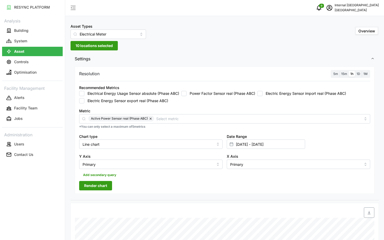
click at [101, 181] on span "Render chart" at bounding box center [95, 185] width 23 height 9
click at [293, 146] on input "01 Feb 2025 - 07 Feb 2025" at bounding box center [266, 144] width 78 height 9
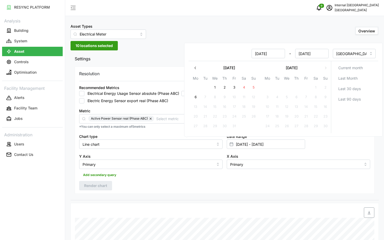
click at [195, 71] on button "button" at bounding box center [195, 67] width 9 height 9
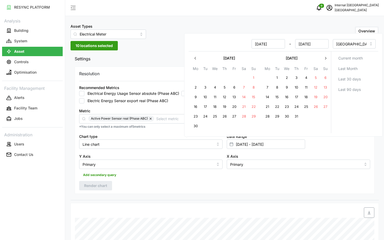
click at [198, 60] on button "button" at bounding box center [195, 58] width 9 height 9
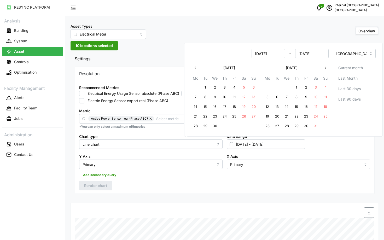
click at [205, 90] on button "1" at bounding box center [205, 87] width 9 height 9
type input "07 Feb 2025 - 01 Apr 2025"
type input "07 Feb 2025"
type input "01 Apr 2025"
click at [222, 90] on button "3" at bounding box center [224, 87] width 9 height 9
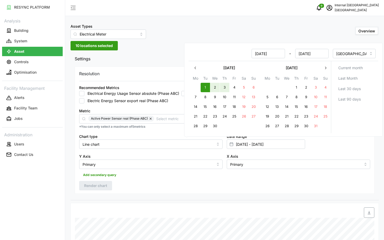
type input "01 Apr 2025 - 03 Apr 2025"
type input "01 Apr 2025"
type input "03 Apr 2025"
click at [217, 186] on div "Resolution 5m 15m 1h 1D 1M Recommended Metrics Electrical Energy Usage Sensor a…" at bounding box center [225, 131] width 300 height 128
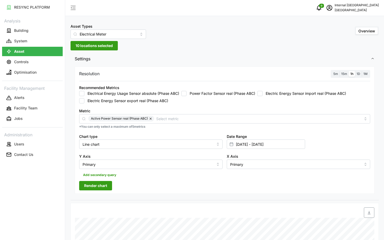
click at [94, 183] on span "Render chart" at bounding box center [95, 185] width 23 height 9
click at [267, 148] on input "01 Apr 2025 - 03 Apr 2025" at bounding box center [266, 144] width 78 height 9
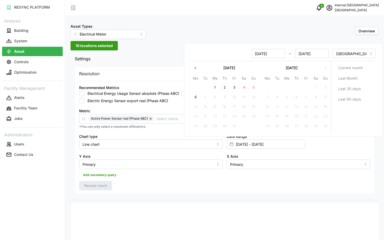
click at [197, 72] on button "button" at bounding box center [195, 67] width 9 height 9
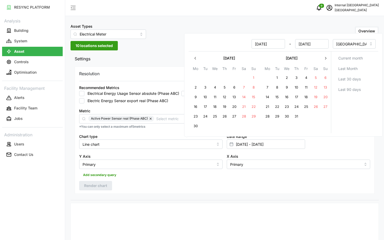
click at [195, 63] on button "button" at bounding box center [195, 58] width 9 height 9
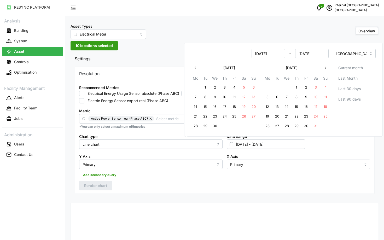
click at [194, 71] on button "button" at bounding box center [195, 67] width 9 height 9
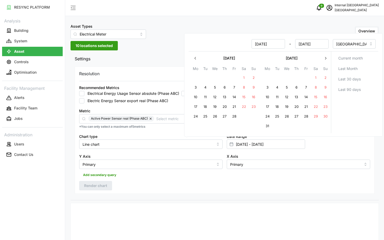
click at [317, 78] on button "1" at bounding box center [315, 77] width 9 height 9
type input "01 Mar 2025 - 03 Apr 2025"
type input "01 Mar 2025"
click at [272, 88] on button "3" at bounding box center [267, 87] width 9 height 9
type input "01 Mar 2025 - 03 Mar 2025"
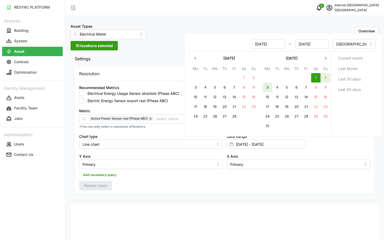
type input "03 Mar 2025"
click at [196, 188] on div "Resolution 5m 15m 1h 1D 1M Recommended Metrics Electrical Energy Usage Sensor a…" at bounding box center [225, 131] width 300 height 128
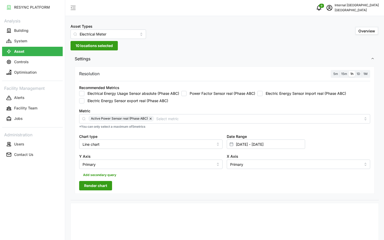
click at [103, 188] on span "Render chart" at bounding box center [95, 185] width 23 height 9
click at [295, 151] on div "X Axis Primary" at bounding box center [299, 161] width 148 height 20
click at [292, 146] on input "01 Mar 2025 - 03 Mar 2025" at bounding box center [266, 144] width 78 height 9
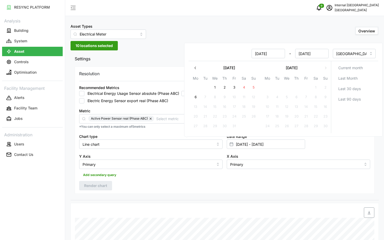
click at [193, 66] on icon "button" at bounding box center [195, 68] width 4 height 4
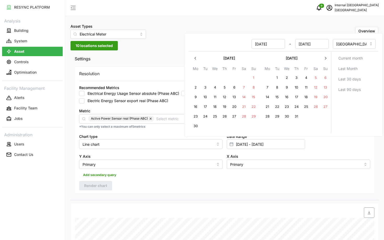
click at [252, 77] on button "1" at bounding box center [253, 77] width 9 height 9
type input "03 Mar 2025 - 01 Jun 2025"
type input "03 Mar 2025"
type input "01 Jun 2025"
click at [203, 87] on button "3" at bounding box center [205, 87] width 9 height 9
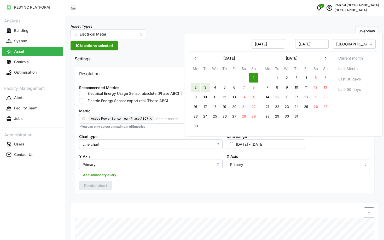
type input "01 Jun 2025 - 03 Jun 2025"
type input "01 Jun 2025"
type input "03 Jun 2025"
click at [197, 184] on div "Resolution 5m 15m 1h 1D 1M Recommended Metrics Electrical Energy Usage Sensor a…" at bounding box center [225, 131] width 300 height 128
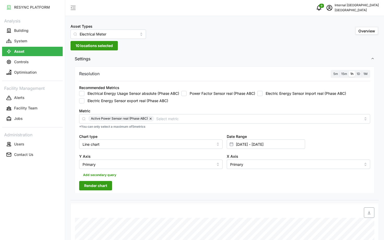
click at [92, 184] on span "Render chart" at bounding box center [95, 185] width 23 height 9
click at [278, 148] on input "01 Jun 2025 - 03 Jun 2025" at bounding box center [266, 144] width 78 height 9
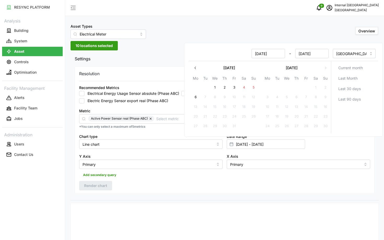
click at [196, 70] on button "button" at bounding box center [195, 67] width 9 height 9
click at [198, 70] on button "button" at bounding box center [195, 67] width 9 height 9
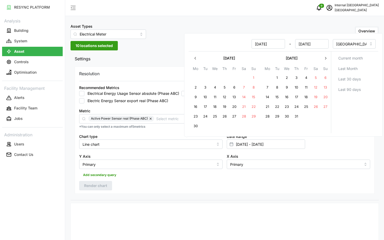
click at [280, 77] on button "1" at bounding box center [277, 77] width 9 height 9
type input "03 Jun 2025 - 01 Jul 2025"
type input "03 Jun 2025"
type input "[DATE]"
click at [302, 77] on button "4" at bounding box center [306, 77] width 9 height 9
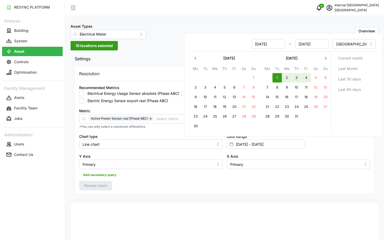
type input "01 Jul 2025 - 04 Jul 2025"
type input "[DATE]"
type input "04 Jul 2025"
click at [151, 180] on div "Resolution 5m 15m 1h 1D 1M Recommended Metrics Electrical Energy Usage Sensor a…" at bounding box center [225, 131] width 300 height 128
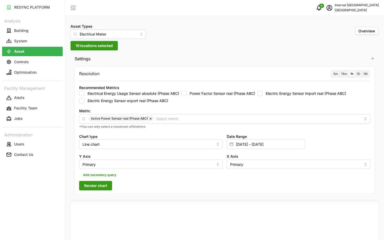
click at [112, 186] on button "Render chart" at bounding box center [95, 185] width 33 height 9
click at [272, 146] on input "01 Jul 2025 - 04 Jul 2025" at bounding box center [266, 144] width 78 height 9
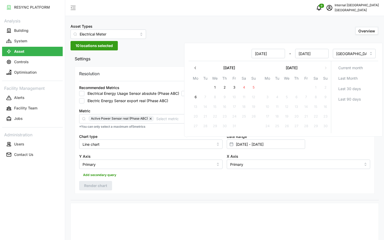
click at [198, 68] on button "button" at bounding box center [195, 67] width 9 height 9
click at [235, 86] on button "1" at bounding box center [234, 87] width 9 height 9
type input "04 Jul 2025 - 01 Aug 2025"
type input "04 Jul 2025"
type input "01 Aug 2025"
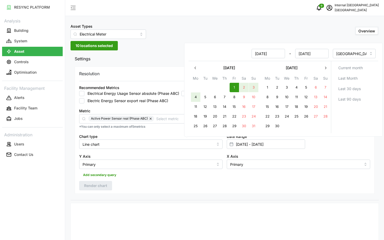
click at [196, 100] on button "4" at bounding box center [195, 97] width 9 height 9
type input "01 Aug 2025 - 04 Aug 2025"
type input "01 Aug 2025"
type input "04 Aug 2025"
click at [182, 181] on div "Resolution 5m 15m 1h 1D 1M Recommended Metrics Electrical Energy Usage Sensor a…" at bounding box center [225, 131] width 300 height 128
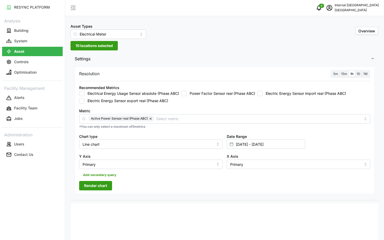
click at [110, 186] on button "Render chart" at bounding box center [95, 185] width 33 height 9
click at [294, 140] on input "01 Aug 2025 - 04 Aug 2025" at bounding box center [266, 144] width 78 height 9
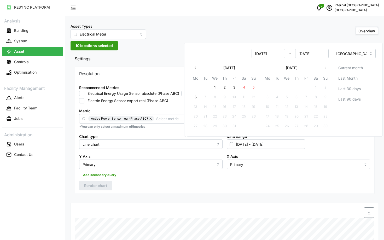
click at [192, 67] on button "button" at bounding box center [195, 67] width 9 height 9
click at [277, 124] on button "30" at bounding box center [277, 126] width 9 height 9
type input "04 Aug 2025 - 30 Sep 2025"
type input "04 Aug 2025"
type input "[DATE]"
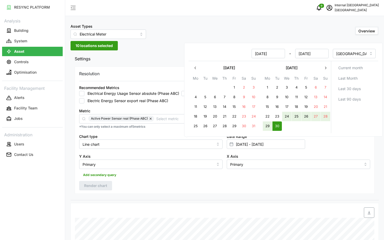
click at [285, 119] on button "24" at bounding box center [286, 116] width 9 height 9
type input "[DATE] - [DATE]"
type input "[DATE]"
click at [281, 198] on div "Resolution 5m 15m 1h 1D 1M Recommended Metrics Electrical Energy Usage Sensor a…" at bounding box center [225, 132] width 308 height 135
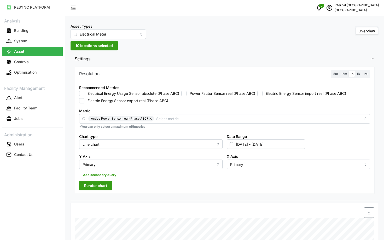
click at [82, 189] on button "Render chart" at bounding box center [95, 185] width 33 height 9
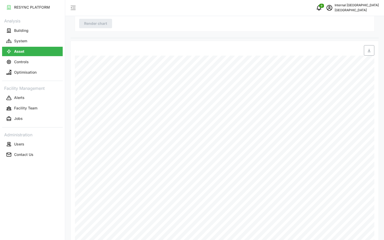
scroll to position [175, 0]
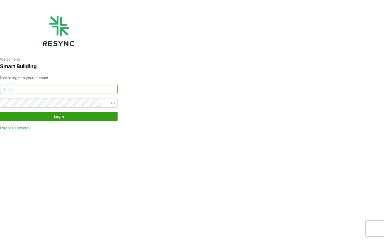
type input "[EMAIL_ADDRESS][DOMAIN_NAME]"
click at [48, 116] on span "Login" at bounding box center [59, 116] width 108 height 9
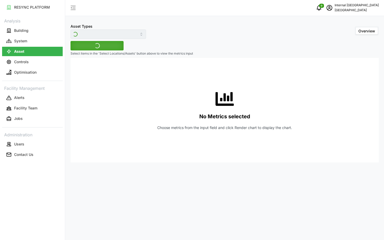
type input "Electrical Meter"
click at [106, 44] on span "Select Locations/Assets" at bounding box center [97, 45] width 43 height 9
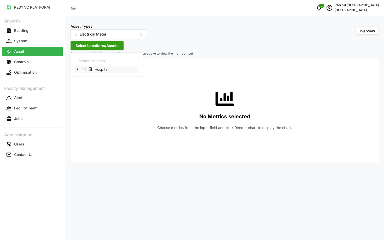
click at [78, 68] on icon at bounding box center [77, 69] width 4 height 4
click at [88, 86] on span "Select Level 01" at bounding box center [87, 84] width 3 height 3
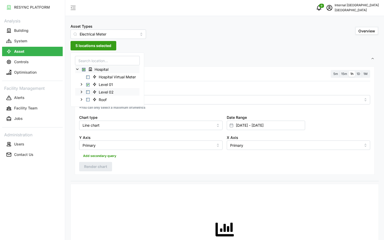
click at [89, 93] on span "Select Level 02" at bounding box center [87, 91] width 3 height 3
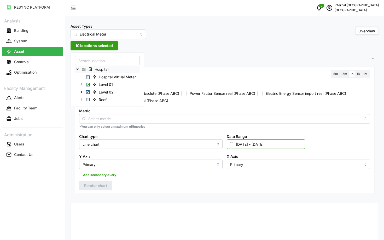
click at [251, 142] on input "[DATE] - [DATE]" at bounding box center [266, 144] width 78 height 9
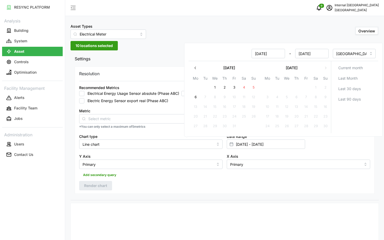
click at [193, 69] on button "button" at bounding box center [195, 67] width 9 height 9
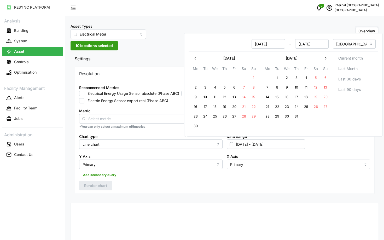
click at [297, 116] on button "31" at bounding box center [296, 116] width 9 height 9
type input "[DATE] - [DATE]"
type input "[DATE]"
click at [305, 107] on button "25" at bounding box center [306, 106] width 9 height 9
type input "[DATE] - [DATE]"
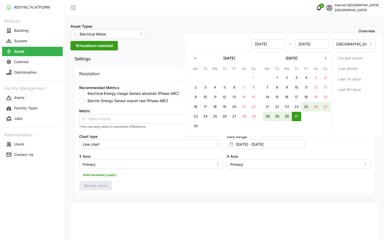
type input "[DATE]"
click at [248, 194] on div "Resolution 5m 15m 1h 1D 1M Recommended Metrics Electrical Energy Usage Sensor a…" at bounding box center [225, 132] width 308 height 135
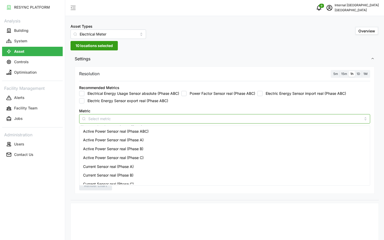
click at [195, 118] on input "Metric" at bounding box center [224, 119] width 273 height 6
click at [198, 129] on div "Active Power Sensor real (Phase ABC)" at bounding box center [224, 131] width 288 height 9
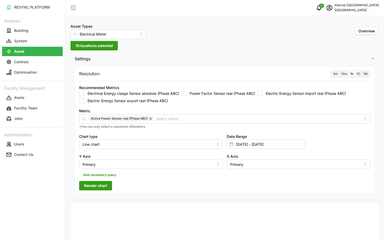
click at [100, 187] on span "Render chart" at bounding box center [95, 185] width 23 height 9
click at [274, 146] on input "[DATE] - [DATE]" at bounding box center [266, 144] width 78 height 9
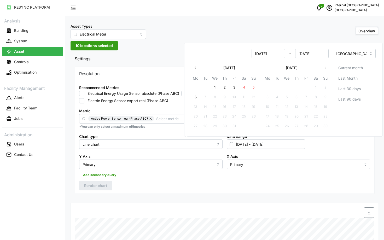
click at [197, 72] on button "button" at bounding box center [195, 67] width 9 height 9
click at [195, 69] on icon "button" at bounding box center [195, 68] width 4 height 4
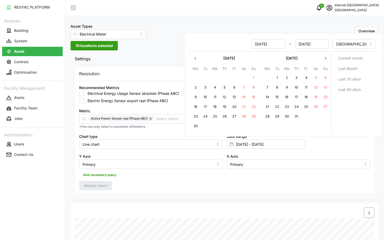
click at [276, 79] on button "1" at bounding box center [277, 77] width 9 height 9
type input "[DATE] - [DATE]"
type input "[DATE]"
click at [268, 84] on button "7" at bounding box center [267, 87] width 9 height 9
type input "[DATE] - [DATE]"
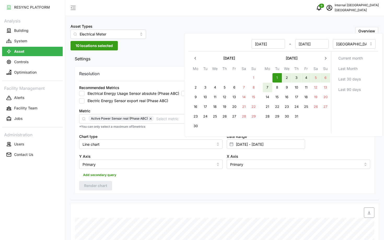
type input "[DATE]"
click at [230, 184] on div "Resolution 5m 15m 1h 1D 1M Recommended Metrics Electrical Energy Usage Sensor a…" at bounding box center [225, 131] width 300 height 128
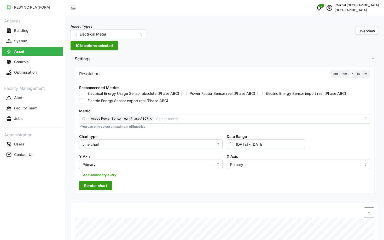
click at [95, 181] on div "Resolution 5m 15m 1h 1D 1M Recommended Metrics Electrical Energy Usage Sensor a…" at bounding box center [225, 131] width 300 height 128
click at [97, 184] on span "Render chart" at bounding box center [95, 185] width 23 height 9
click at [281, 145] on input "[DATE] - [DATE]" at bounding box center [266, 144] width 78 height 9
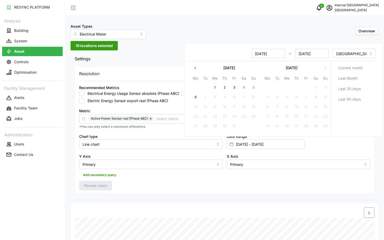
click at [193, 67] on icon "button" at bounding box center [195, 68] width 4 height 4
click at [324, 192] on div "Resolution 5m 15m 1h 1D 1M Recommended Metrics Electrical Energy Usage Sensor a…" at bounding box center [225, 131] width 300 height 128
